Goal: Task Accomplishment & Management: Manage account settings

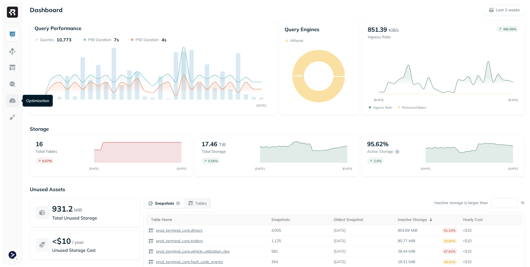
click at [13, 100] on img at bounding box center [12, 100] width 7 height 7
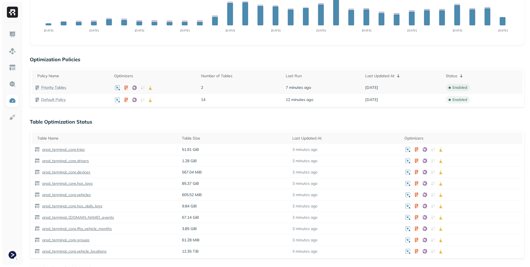
scroll to position [117, 0]
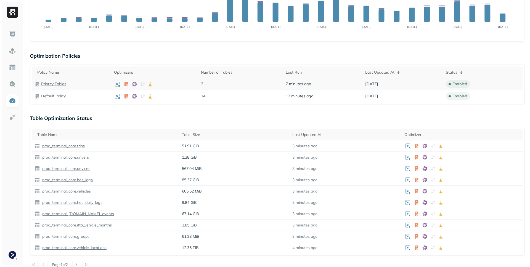
click at [59, 84] on p "Priority Tables" at bounding box center [53, 83] width 25 height 5
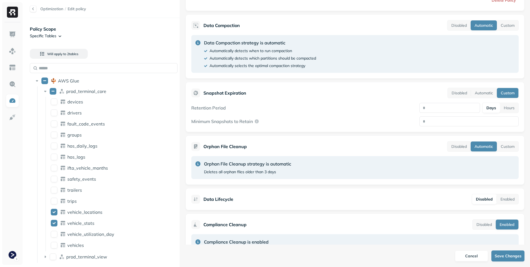
scroll to position [114, 0]
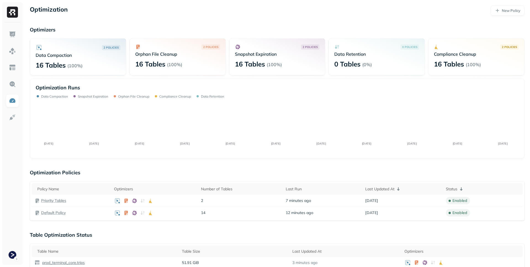
scroll to position [117, 0]
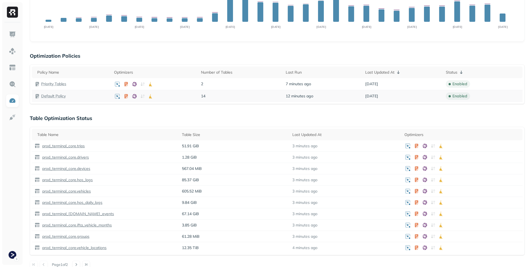
click at [48, 95] on p "Default Policy" at bounding box center [53, 95] width 25 height 5
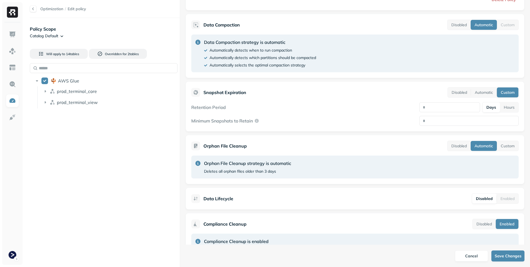
scroll to position [114, 0]
click at [491, 93] on button "Automatic" at bounding box center [484, 93] width 26 height 10
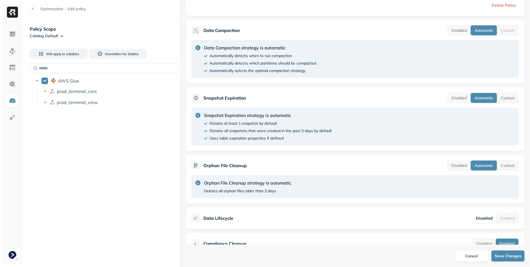
scroll to position [64, 0]
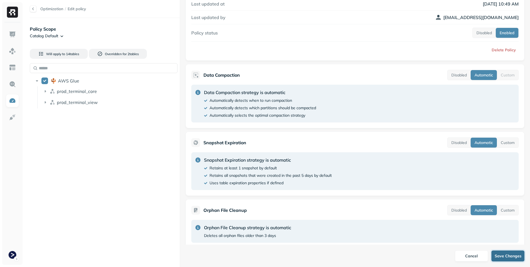
click at [500, 254] on button "Save Changes" at bounding box center [507, 255] width 33 height 11
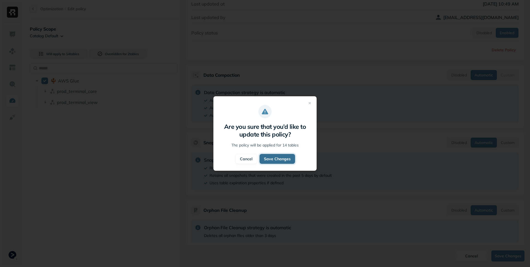
click at [277, 159] on button "Save Changes" at bounding box center [277, 159] width 36 height 10
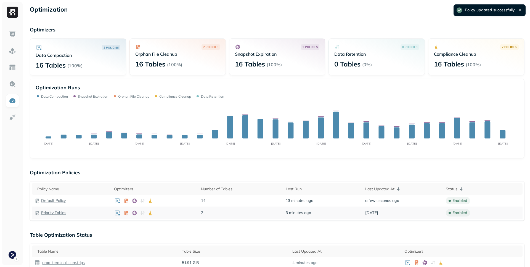
click at [48, 213] on p "Priority Tables" at bounding box center [53, 212] width 25 height 5
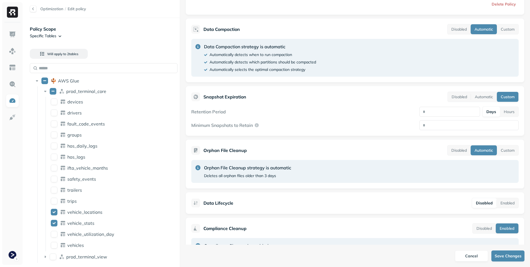
scroll to position [108, 0]
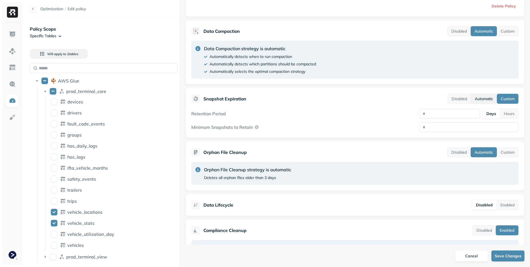
click at [486, 97] on button "Automatic" at bounding box center [484, 99] width 26 height 10
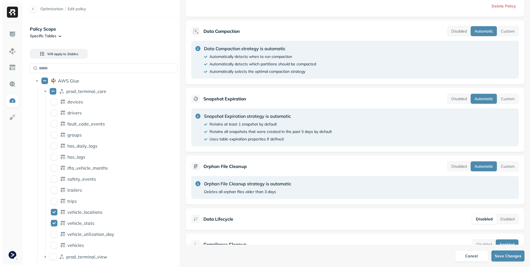
click at [434, 128] on div "Snapshot Expiration strategy is automatic Retains at least 1 snapshot by defaul…" at bounding box center [354, 127] width 327 height 38
click at [512, 257] on button "Save Changes" at bounding box center [507, 255] width 33 height 11
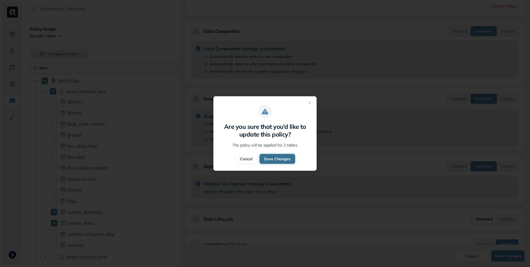
click at [284, 159] on button "Save Changes" at bounding box center [277, 159] width 36 height 10
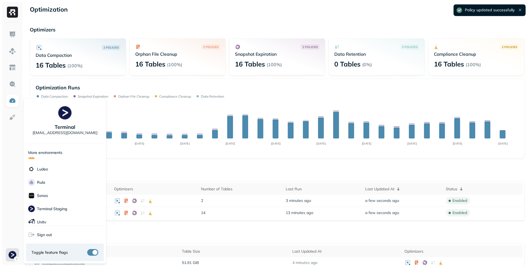
scroll to position [66, 0]
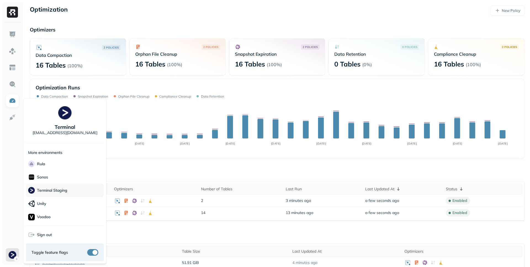
click at [45, 190] on p "Terminal Staging" at bounding box center [52, 190] width 30 height 5
